Goal: Task Accomplishment & Management: Complete application form

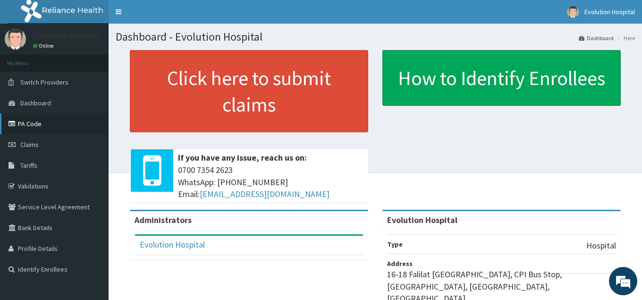
click at [32, 124] on link "PA Code" at bounding box center [54, 123] width 109 height 21
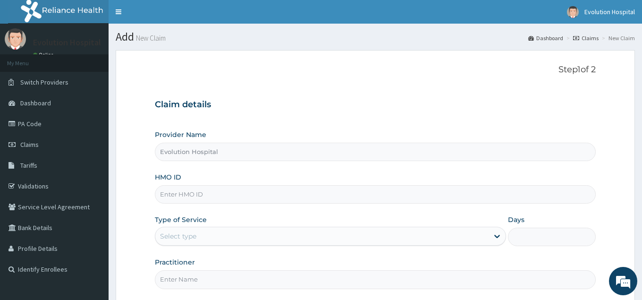
click at [255, 190] on input "HMO ID" at bounding box center [375, 194] width 441 height 18
type input "ago/10039/e"
click at [183, 234] on div "Select type" at bounding box center [178, 235] width 36 height 9
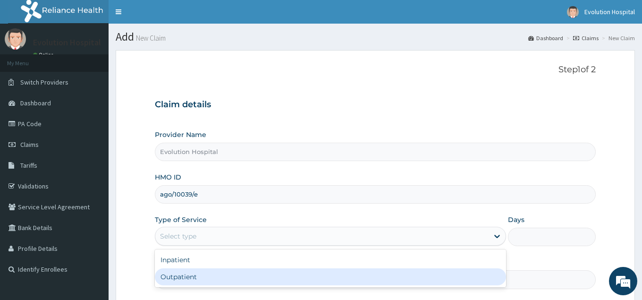
click at [190, 276] on div "Outpatient" at bounding box center [330, 276] width 351 height 17
type input "1"
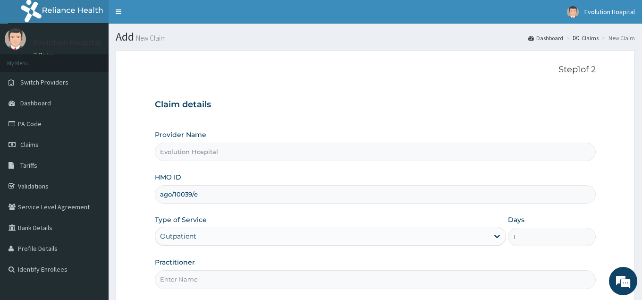
click at [191, 277] on input "Practitioner" at bounding box center [375, 279] width 441 height 18
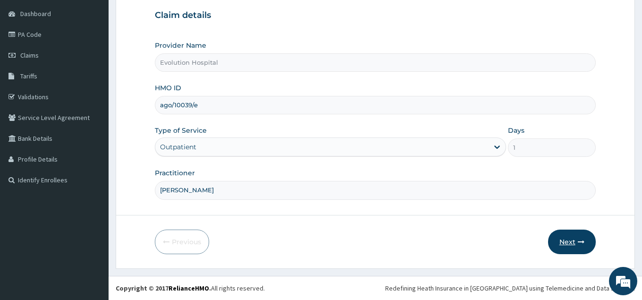
type input "dr chen"
click at [569, 242] on button "Next" at bounding box center [572, 242] width 48 height 25
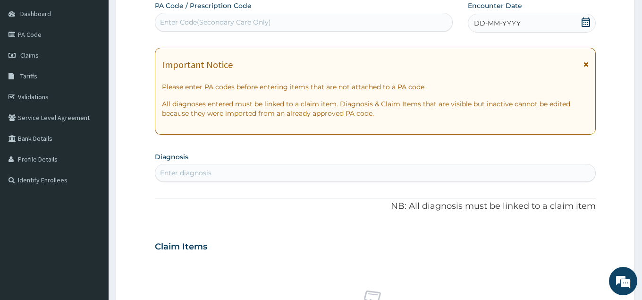
click at [342, 20] on div "Enter Code(Secondary Care Only)" at bounding box center [303, 22] width 297 height 15
type input "PA/C87C5E"
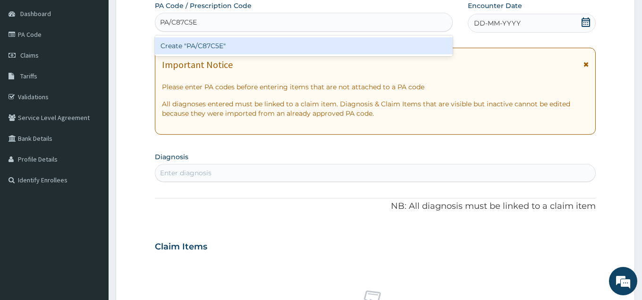
click at [298, 46] on div "Create "PA/C87C5E"" at bounding box center [304, 45] width 298 height 17
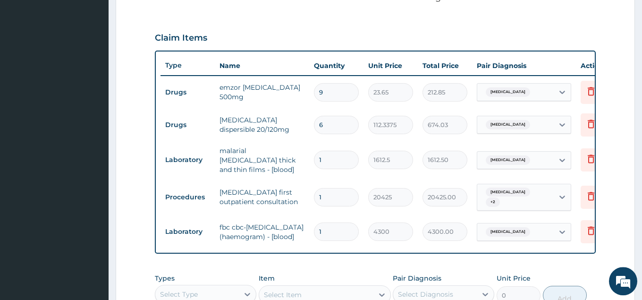
scroll to position [303, 0]
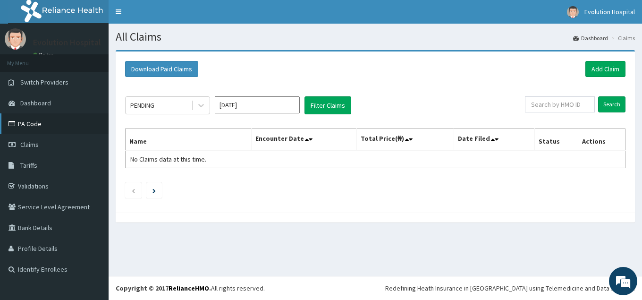
click at [30, 124] on link "PA Code" at bounding box center [54, 123] width 109 height 21
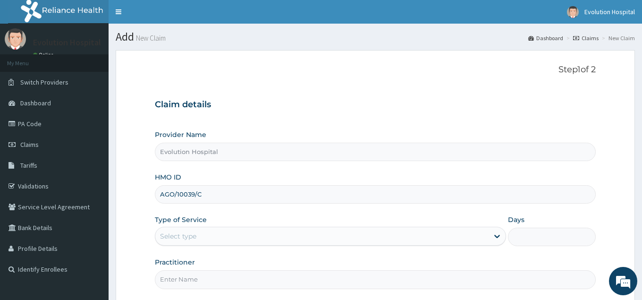
type input "AGO/10039/C"
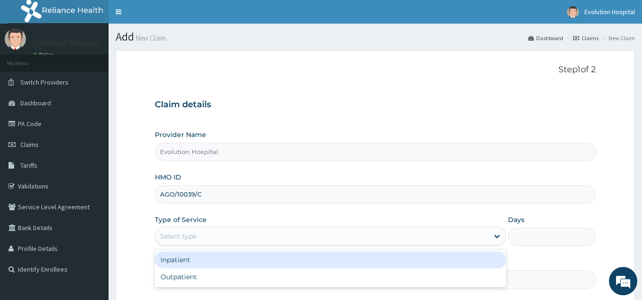
click at [211, 232] on div "Select type" at bounding box center [321, 236] width 333 height 15
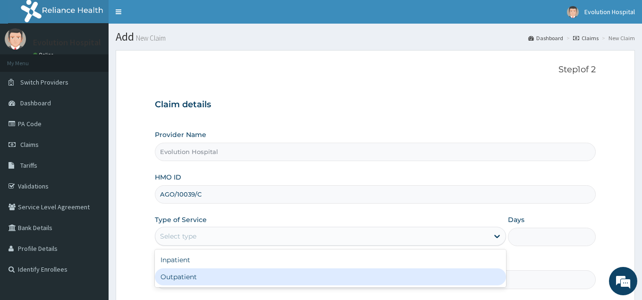
click at [189, 279] on div "Outpatient" at bounding box center [330, 276] width 351 height 17
type input "1"
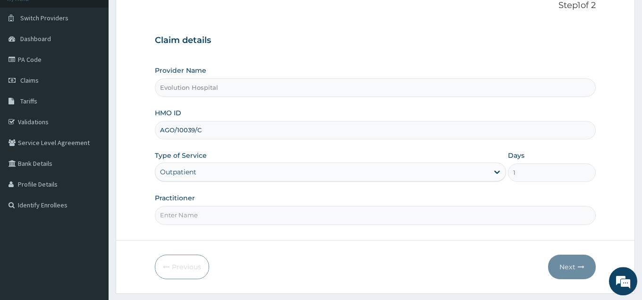
scroll to position [65, 0]
click at [266, 215] on input "Practitioner" at bounding box center [375, 214] width 441 height 18
type input "DR CHEN"
click at [581, 263] on icon "button" at bounding box center [581, 266] width 7 height 7
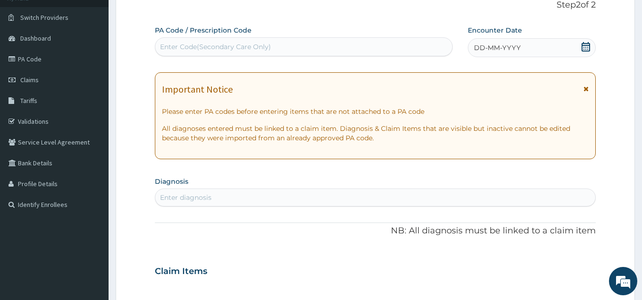
click at [337, 46] on div "Enter Code(Secondary Care Only)" at bounding box center [303, 46] width 297 height 15
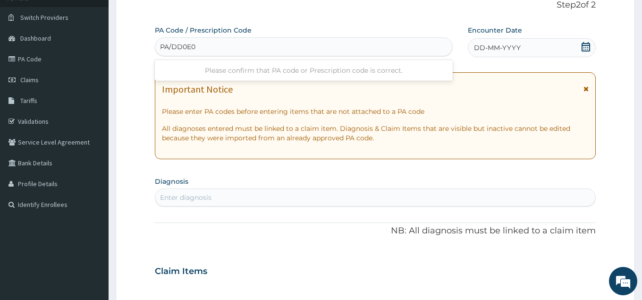
type input "PA/DD0E0C"
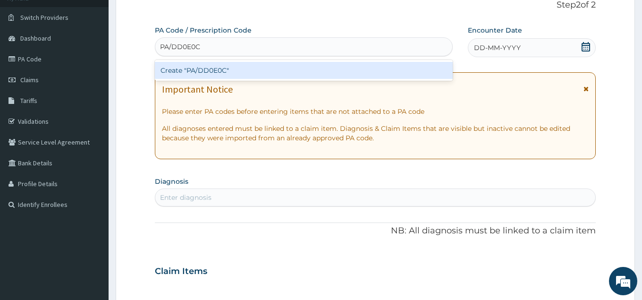
click at [348, 65] on div "Create "PA/DD0E0C"" at bounding box center [304, 70] width 298 height 17
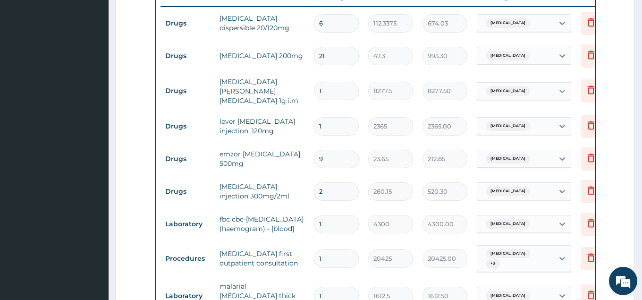
scroll to position [346, 0]
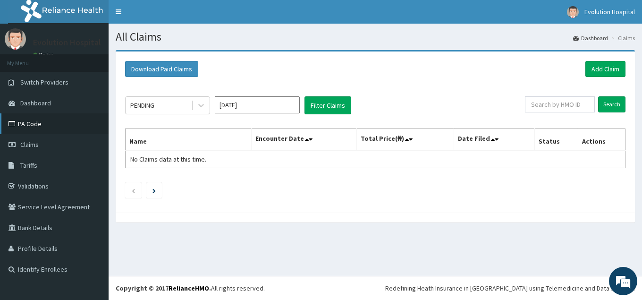
click at [40, 120] on link "PA Code" at bounding box center [54, 123] width 109 height 21
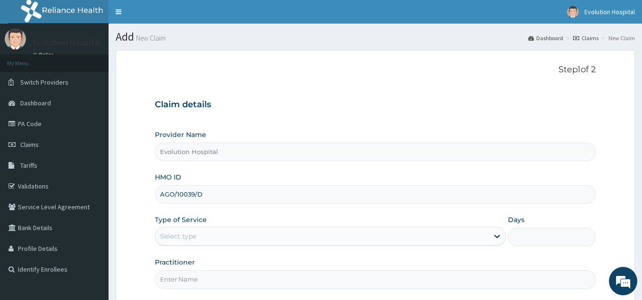
type input "AGO/10039/D"
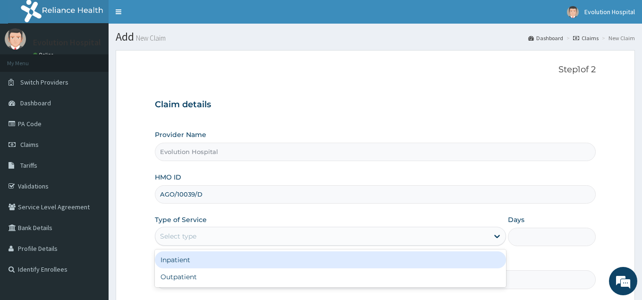
click at [232, 237] on div "Select type" at bounding box center [321, 236] width 333 height 15
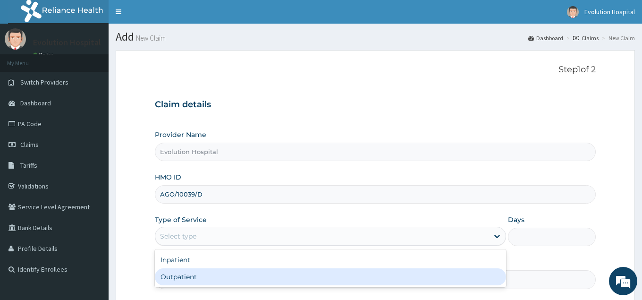
click at [209, 278] on div "Outpatient" at bounding box center [330, 276] width 351 height 17
type input "1"
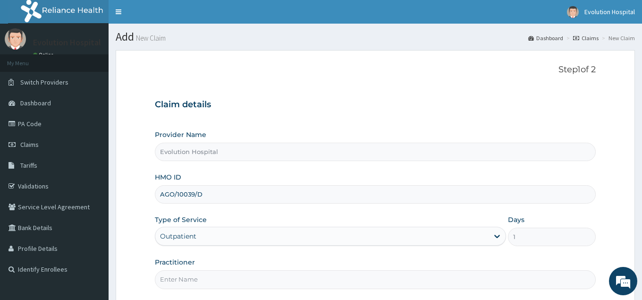
click at [209, 278] on input "Practitioner" at bounding box center [375, 279] width 441 height 18
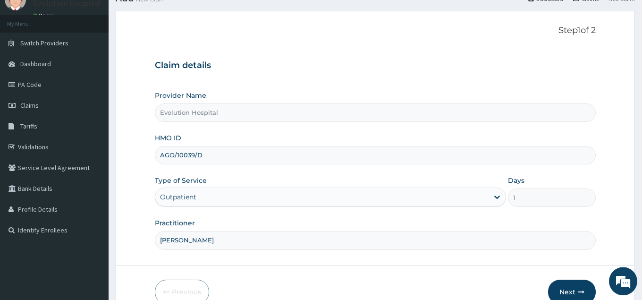
scroll to position [89, 0]
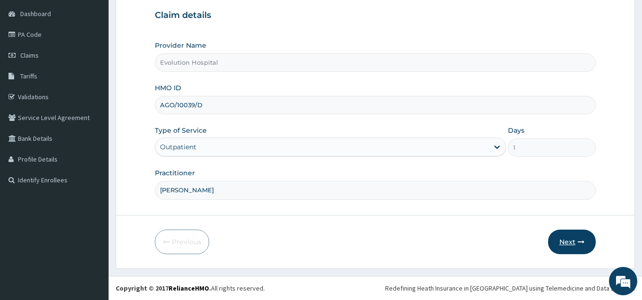
type input "[PERSON_NAME]"
click at [567, 245] on button "Next" at bounding box center [572, 242] width 48 height 25
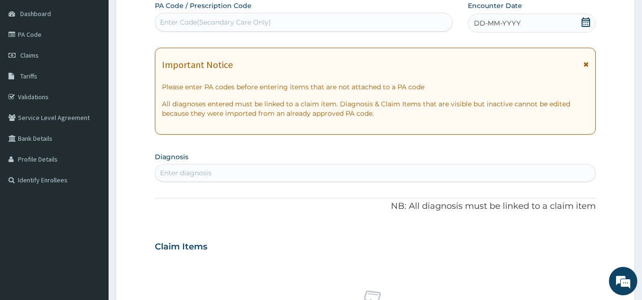
click at [362, 23] on div "Enter Code(Secondary Care Only)" at bounding box center [303, 22] width 297 height 15
type input "PA/FA5542"
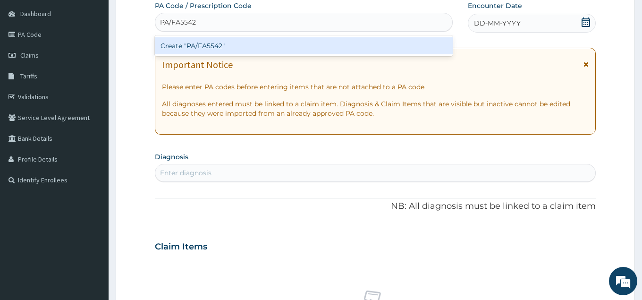
click at [322, 43] on div "Create "PA/FA5542"" at bounding box center [304, 45] width 298 height 17
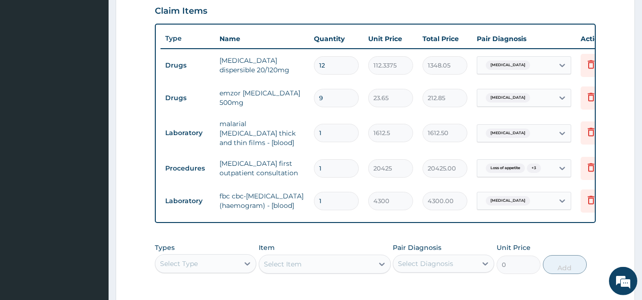
scroll to position [304, 0]
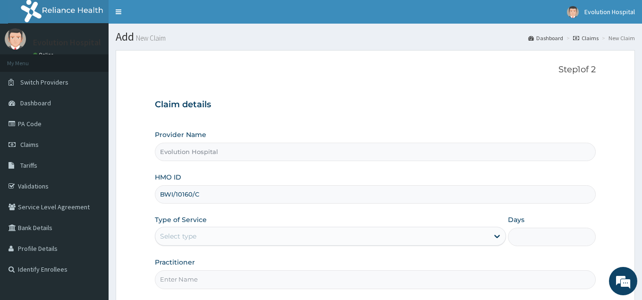
type input "BWI/10160/C"
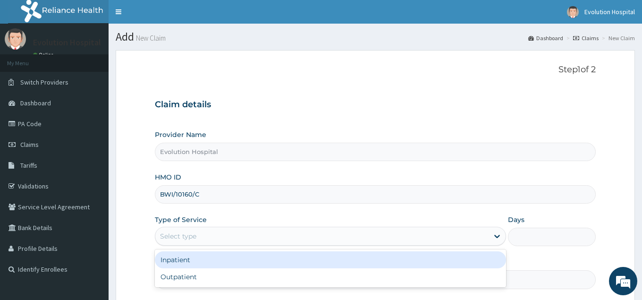
click at [215, 230] on div "Select type" at bounding box center [321, 236] width 333 height 15
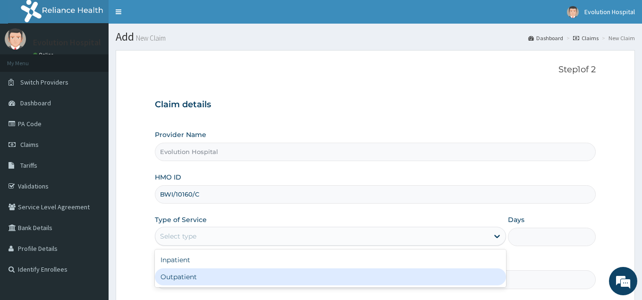
click at [174, 277] on div "Outpatient" at bounding box center [330, 276] width 351 height 17
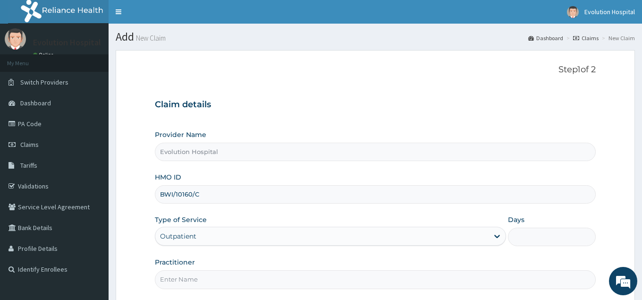
type input "1"
click at [186, 281] on input "Practitioner" at bounding box center [375, 279] width 441 height 18
type input "[PERSON_NAME]"
click at [596, 225] on form "Step 1 of 2 Claim details Provider Name Evolution Hospital HMO ID BWI/10160/C T…" at bounding box center [375, 203] width 519 height 307
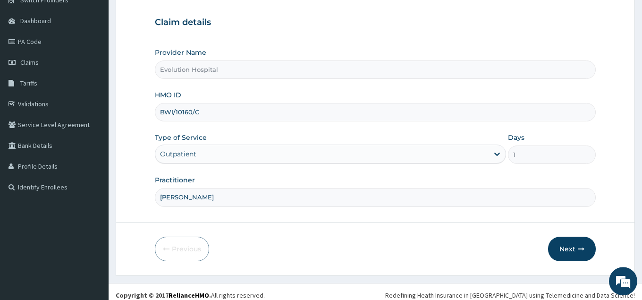
scroll to position [89, 0]
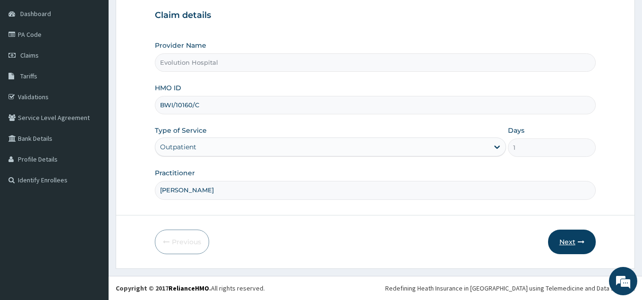
click at [568, 239] on button "Next" at bounding box center [572, 242] width 48 height 25
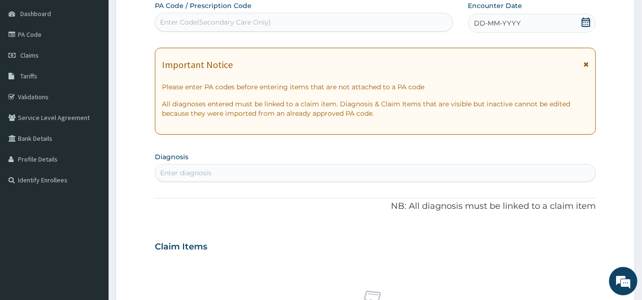
click at [329, 22] on div "Enter Code(Secondary Care Only)" at bounding box center [303, 22] width 297 height 15
type input "PA/A58FE9"
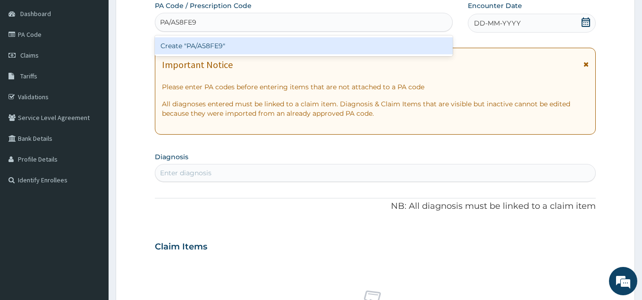
click at [341, 46] on div "Create "PA/A58FE9"" at bounding box center [304, 45] width 298 height 17
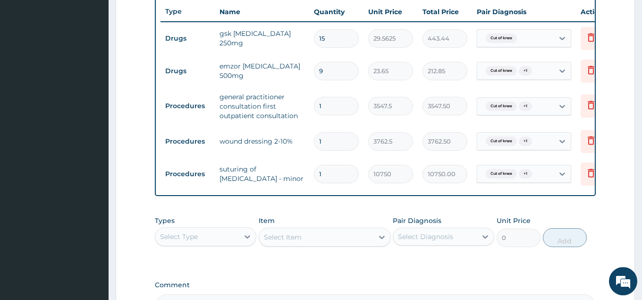
scroll to position [331, 0]
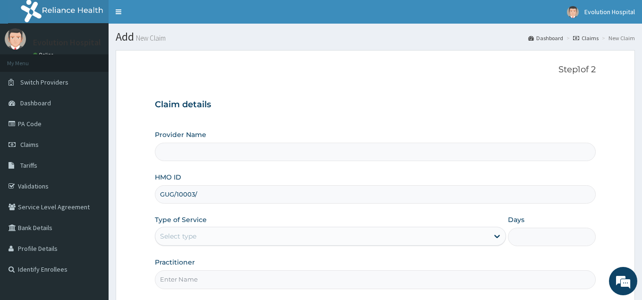
type input "GUG/10003/A"
type input "Evolution Hospital"
type input "GUG/10003/A"
click at [264, 234] on div "Select type" at bounding box center [321, 236] width 333 height 15
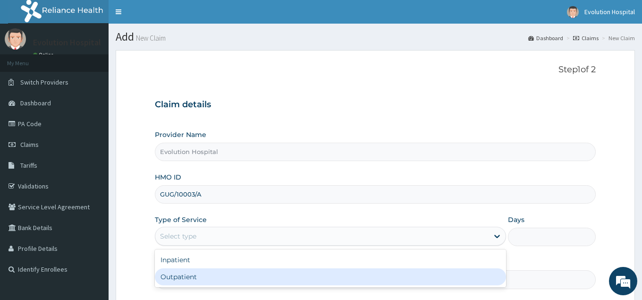
click at [170, 280] on div "Outpatient" at bounding box center [330, 276] width 351 height 17
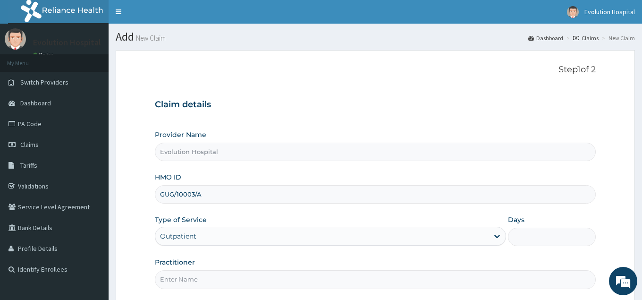
type input "1"
click at [191, 277] on input "Practitioner" at bounding box center [375, 279] width 441 height 18
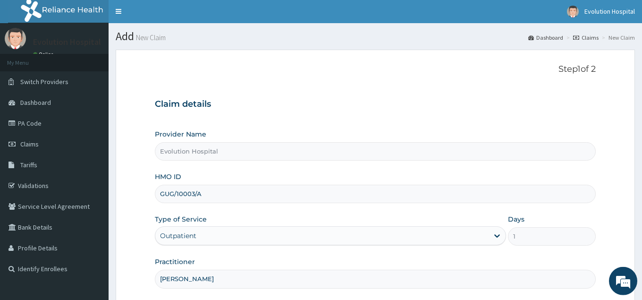
scroll to position [89, 0]
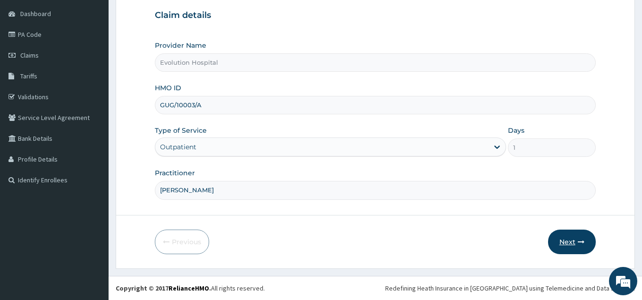
type input "[PERSON_NAME]"
click at [564, 238] on button "Next" at bounding box center [572, 242] width 48 height 25
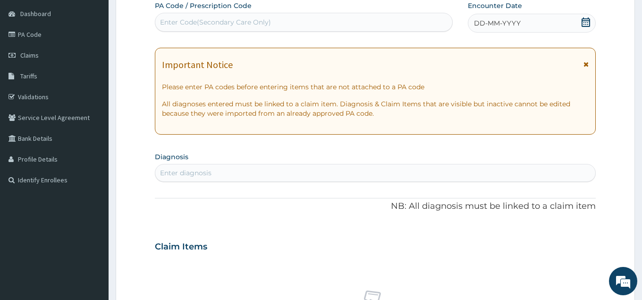
click at [332, 20] on div "Enter Code(Secondary Care Only)" at bounding box center [303, 22] width 297 height 15
type input "PA/5A1D7C"
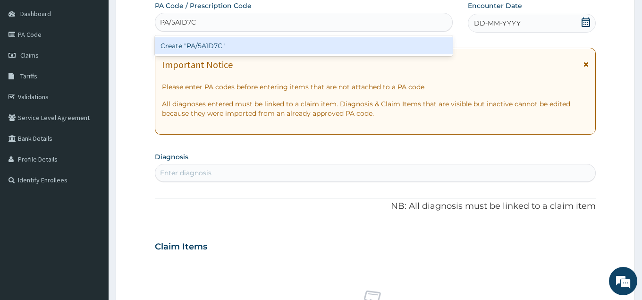
click at [281, 45] on div "Create "PA/5A1D7C"" at bounding box center [304, 45] width 298 height 17
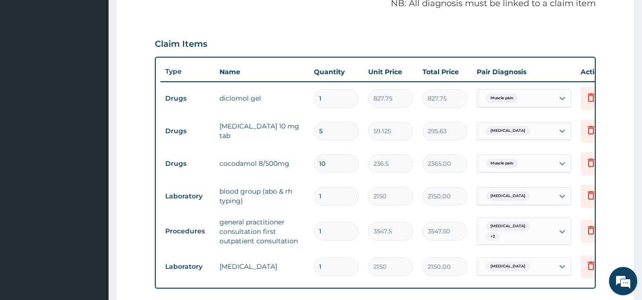
scroll to position [288, 0]
